Goal: Task Accomplishment & Management: Use online tool/utility

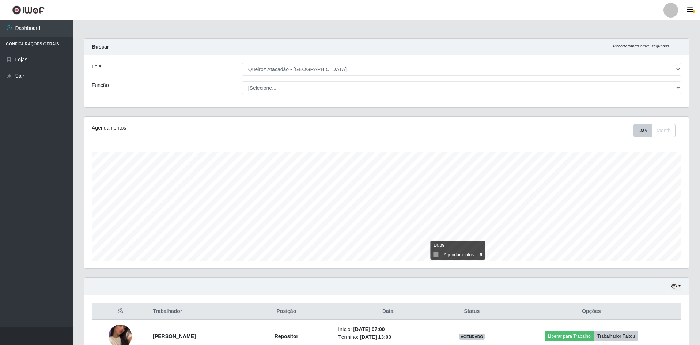
select select "517"
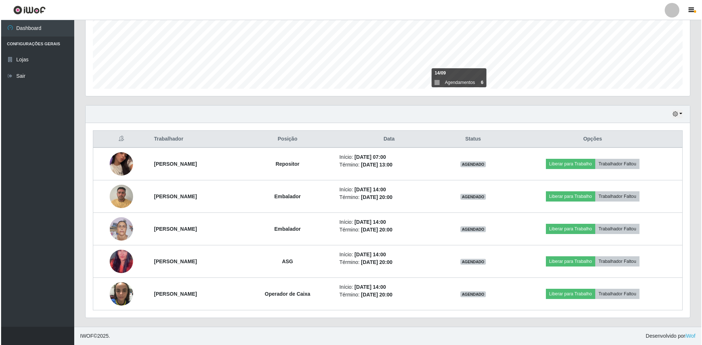
scroll to position [152, 604]
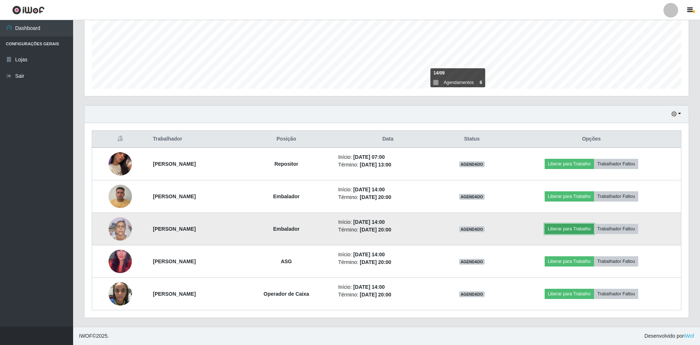
click at [576, 229] on button "Liberar para Trabalho" at bounding box center [569, 229] width 49 height 10
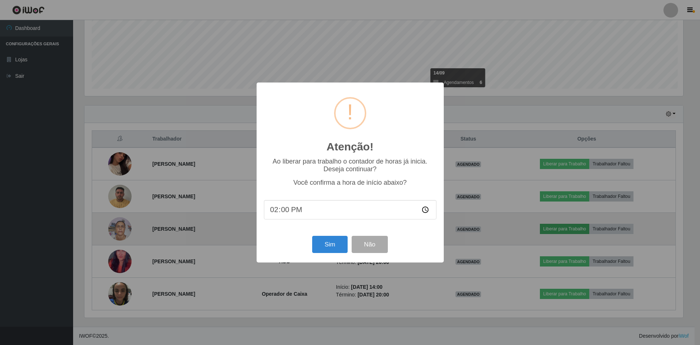
scroll to position [152, 601]
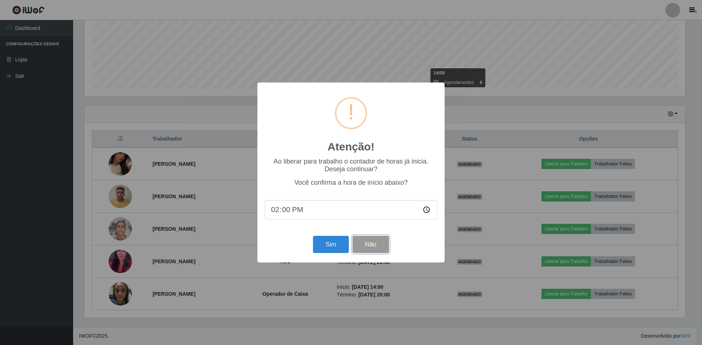
click at [383, 242] on button "Não" at bounding box center [370, 244] width 36 height 17
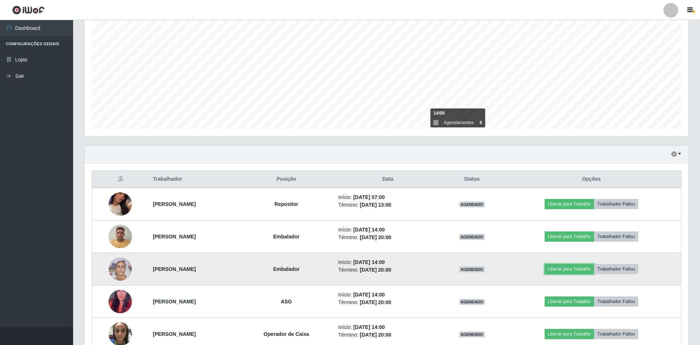
scroll to position [173, 0]
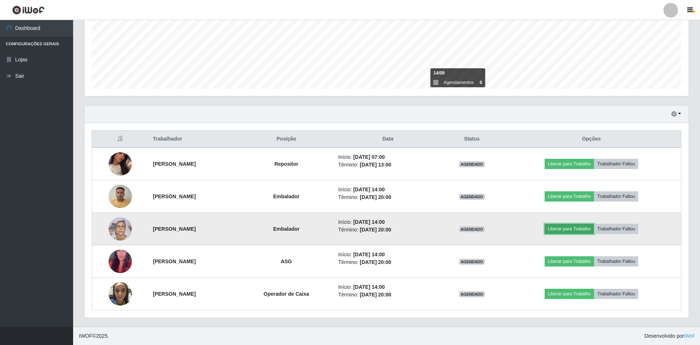
click at [580, 232] on button "Liberar para Trabalho" at bounding box center [569, 229] width 49 height 10
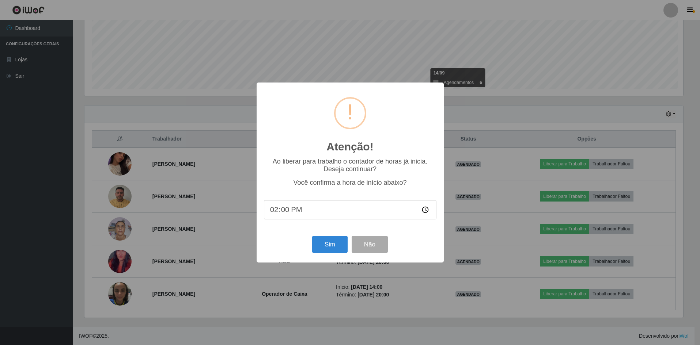
scroll to position [152, 601]
click at [334, 248] on button "Sim" at bounding box center [330, 244] width 35 height 17
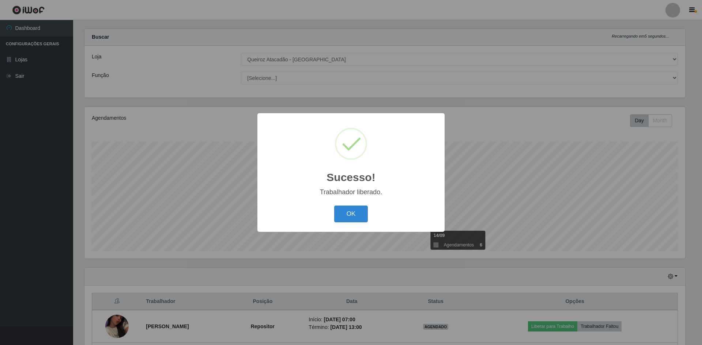
click at [353, 223] on div "OK Cancel" at bounding box center [351, 214] width 173 height 21
click at [344, 205] on div "OK Cancel" at bounding box center [351, 214] width 173 height 21
click at [345, 214] on button "OK" at bounding box center [351, 214] width 34 height 17
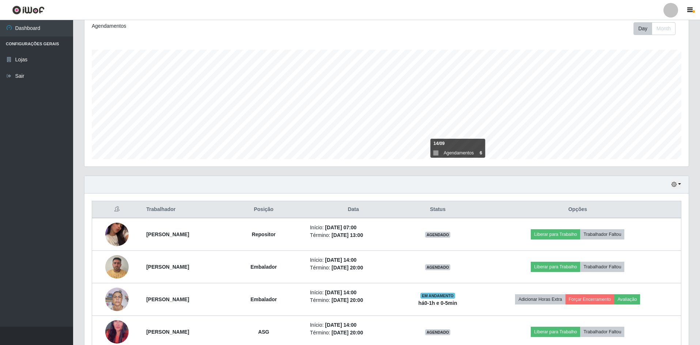
scroll to position [173, 0]
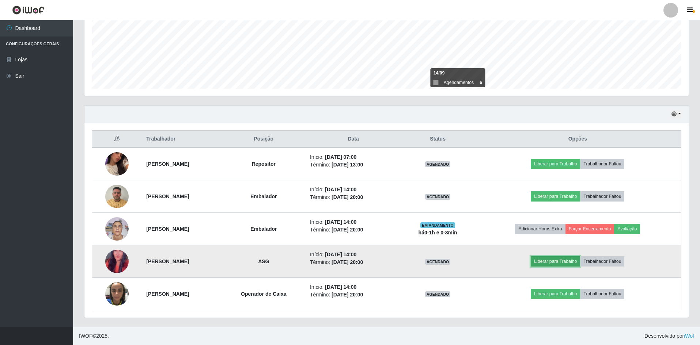
click at [567, 262] on button "Liberar para Trabalho" at bounding box center [555, 262] width 49 height 10
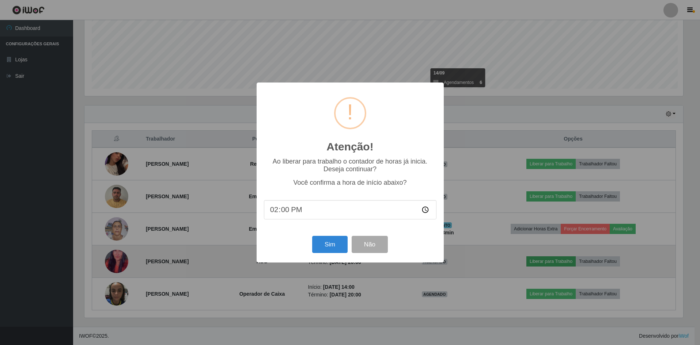
scroll to position [152, 601]
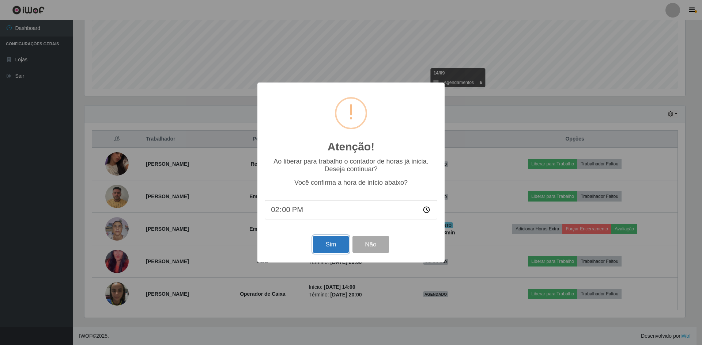
click at [326, 243] on button "Sim" at bounding box center [330, 244] width 35 height 17
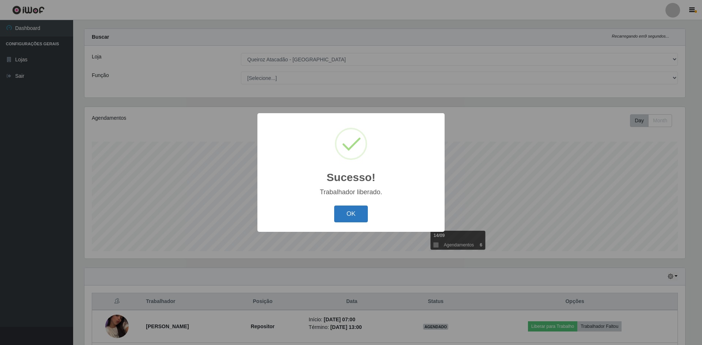
click at [352, 208] on button "OK" at bounding box center [351, 214] width 34 height 17
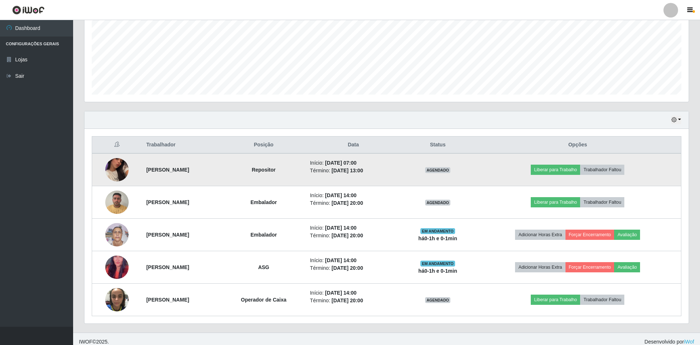
scroll to position [173, 0]
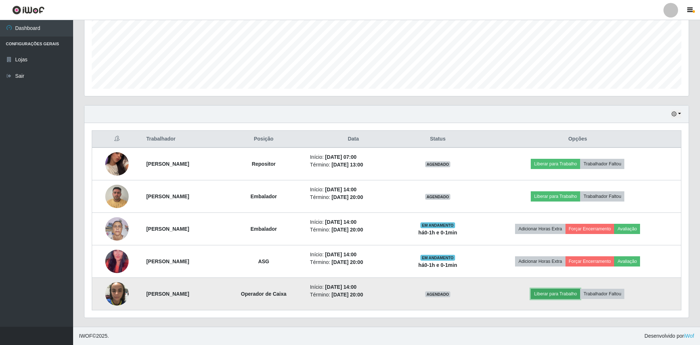
click at [555, 295] on button "Liberar para Trabalho" at bounding box center [555, 294] width 49 height 10
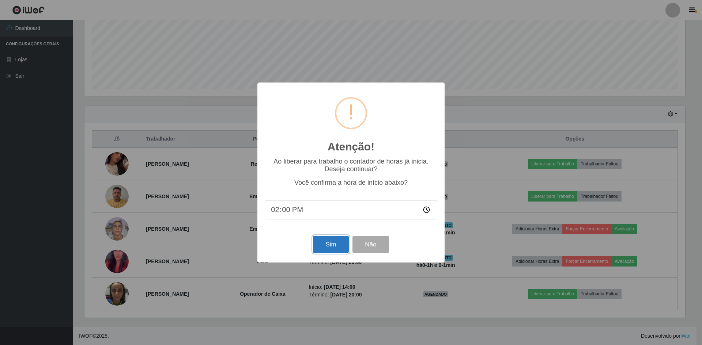
click at [337, 251] on button "Sim" at bounding box center [330, 244] width 35 height 17
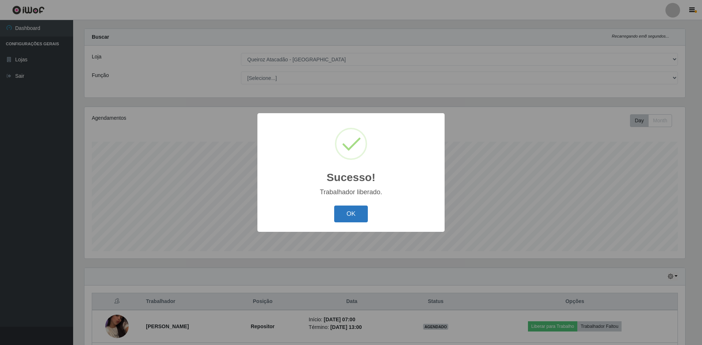
click at [341, 209] on button "OK" at bounding box center [351, 214] width 34 height 17
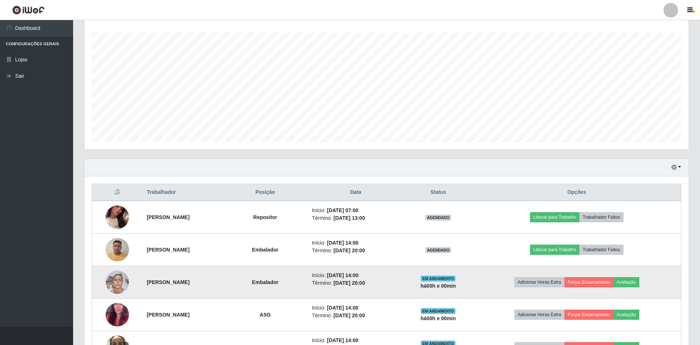
scroll to position [173, 0]
